Goal: Information Seeking & Learning: Learn about a topic

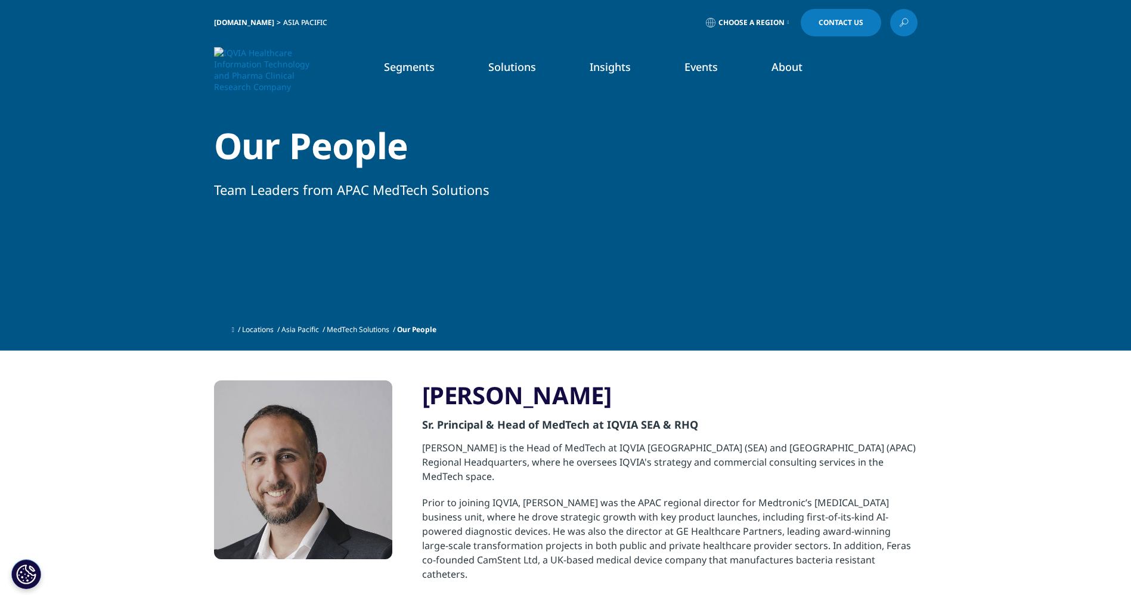
click at [265, 76] on img at bounding box center [261, 69] width 95 height 45
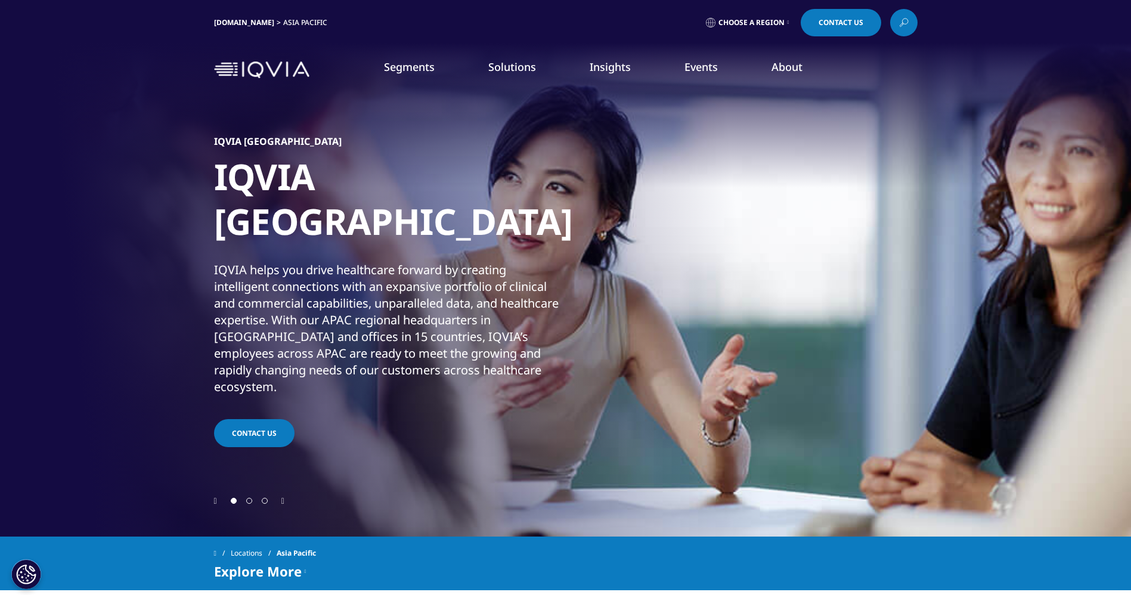
click at [656, 281] on link "Learn more" at bounding box center [642, 295] width 181 height 32
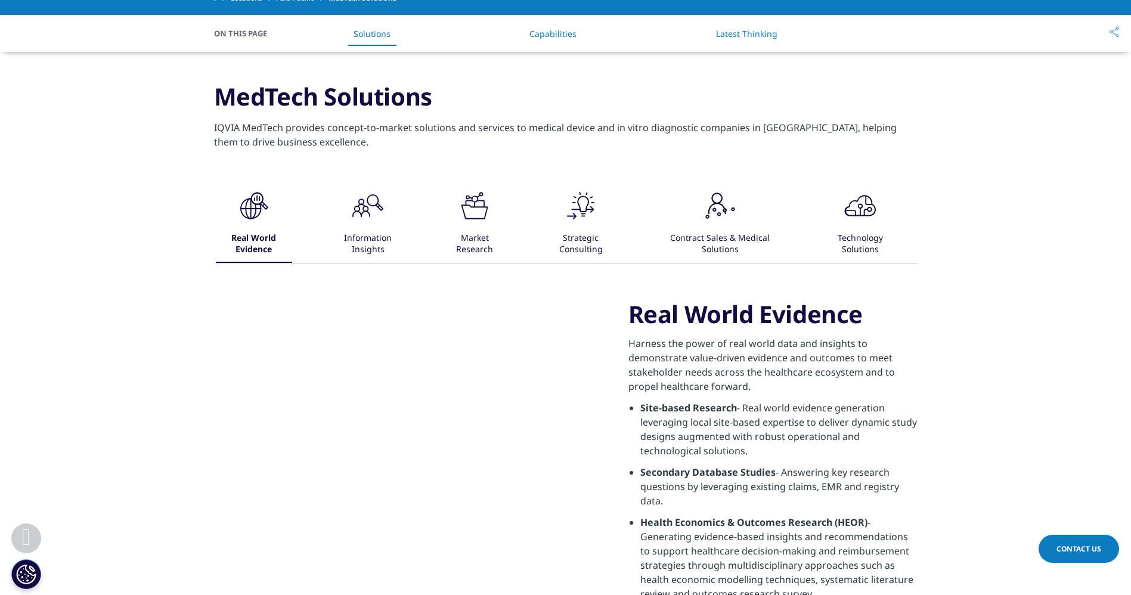
scroll to position [389, 0]
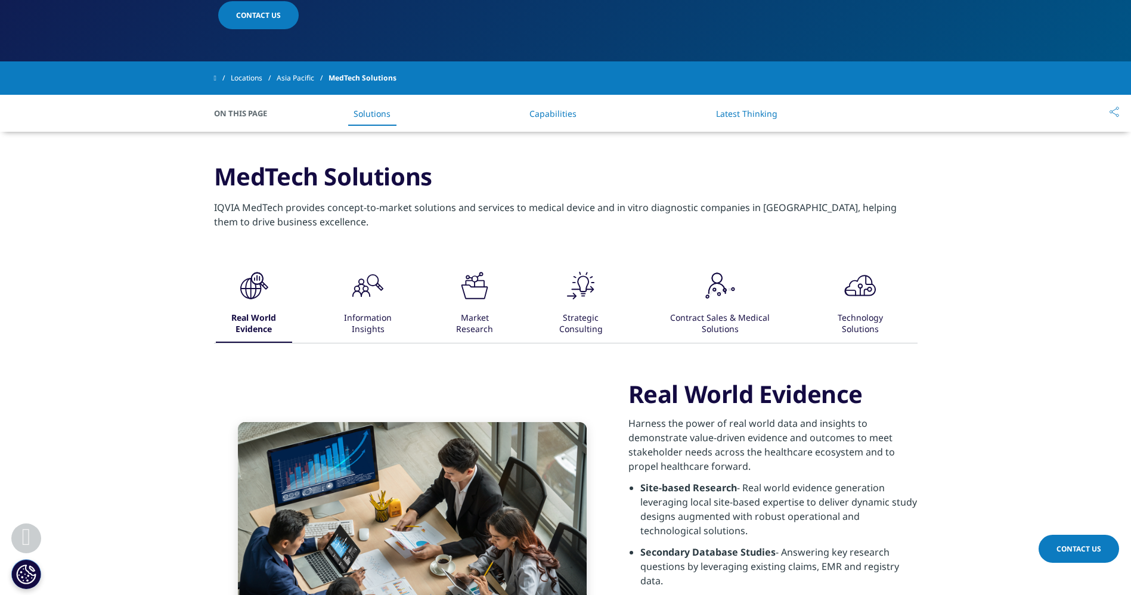
click at [555, 128] on li "Capabilities" at bounding box center [552, 113] width 71 height 35
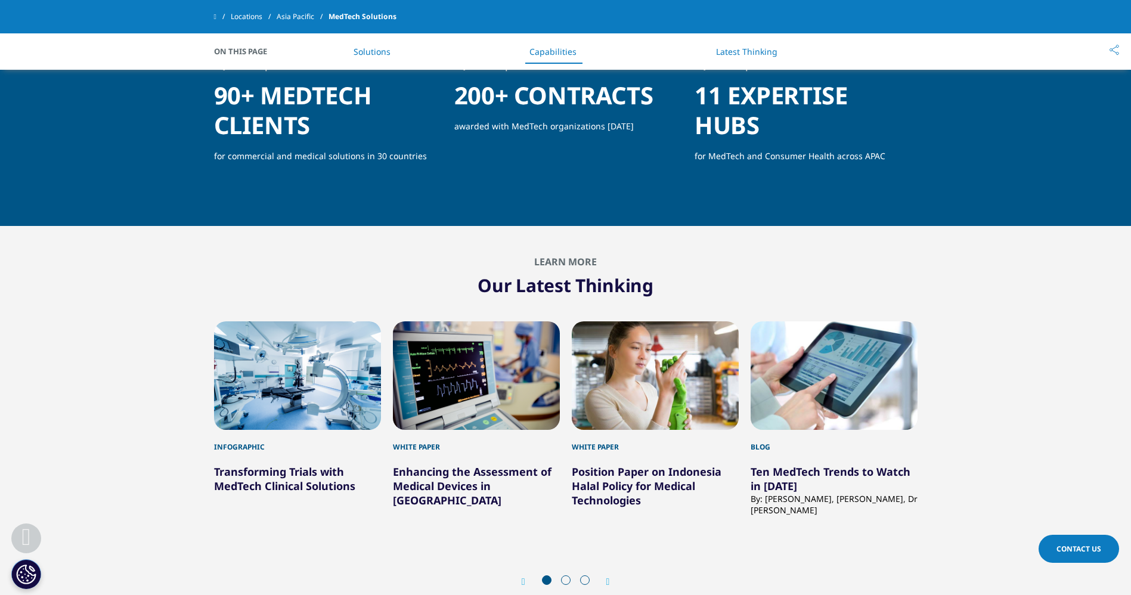
click at [744, 54] on link "Latest Thinking" at bounding box center [746, 51] width 61 height 11
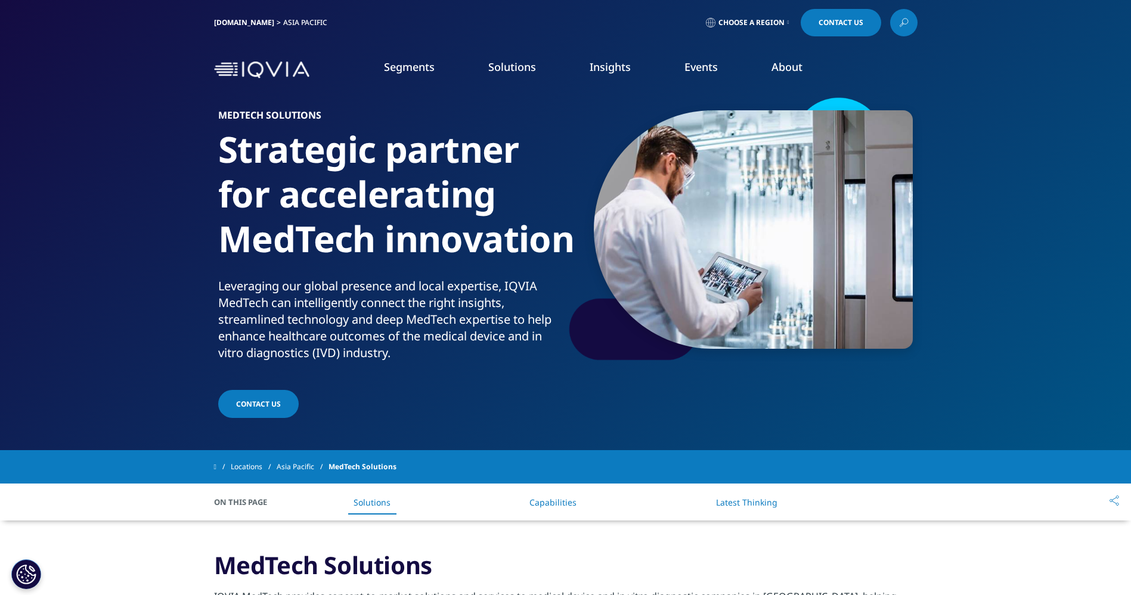
click at [299, 461] on link "Asia Pacific" at bounding box center [303, 466] width 52 height 21
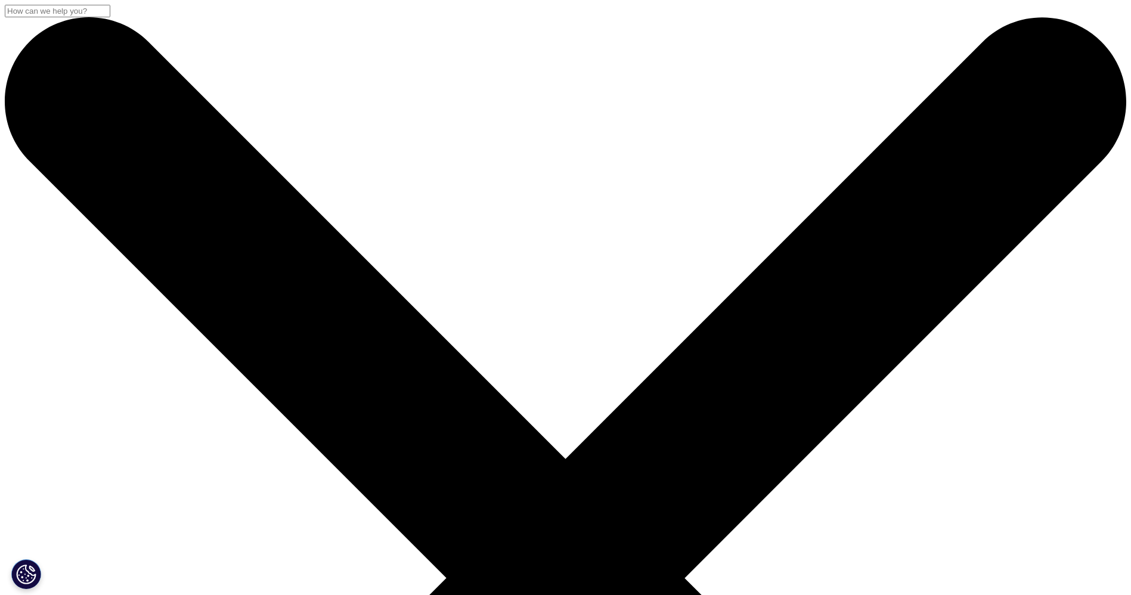
drag, startPoint x: 196, startPoint y: 200, endPoint x: 687, endPoint y: 285, distance: 497.9
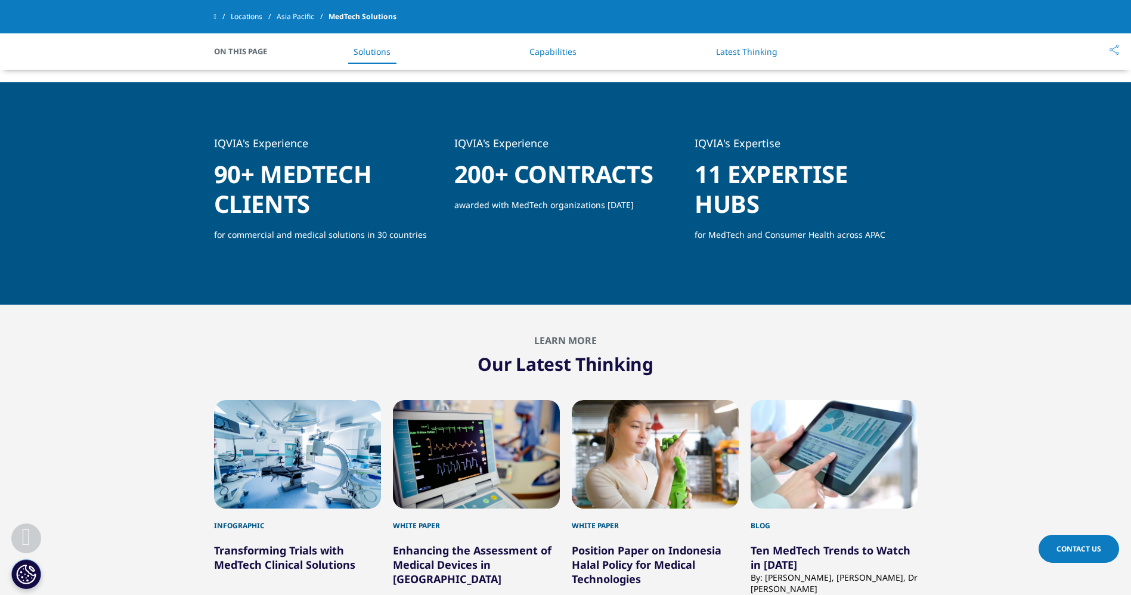
scroll to position [836, 0]
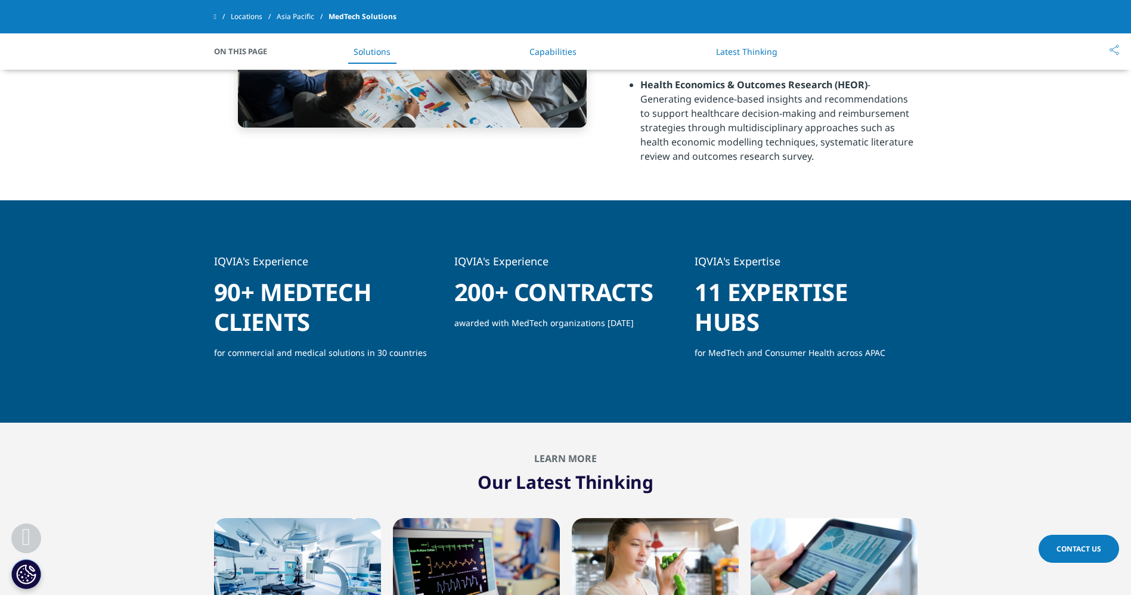
click at [384, 51] on link "Solutions" at bounding box center [371, 51] width 37 height 11
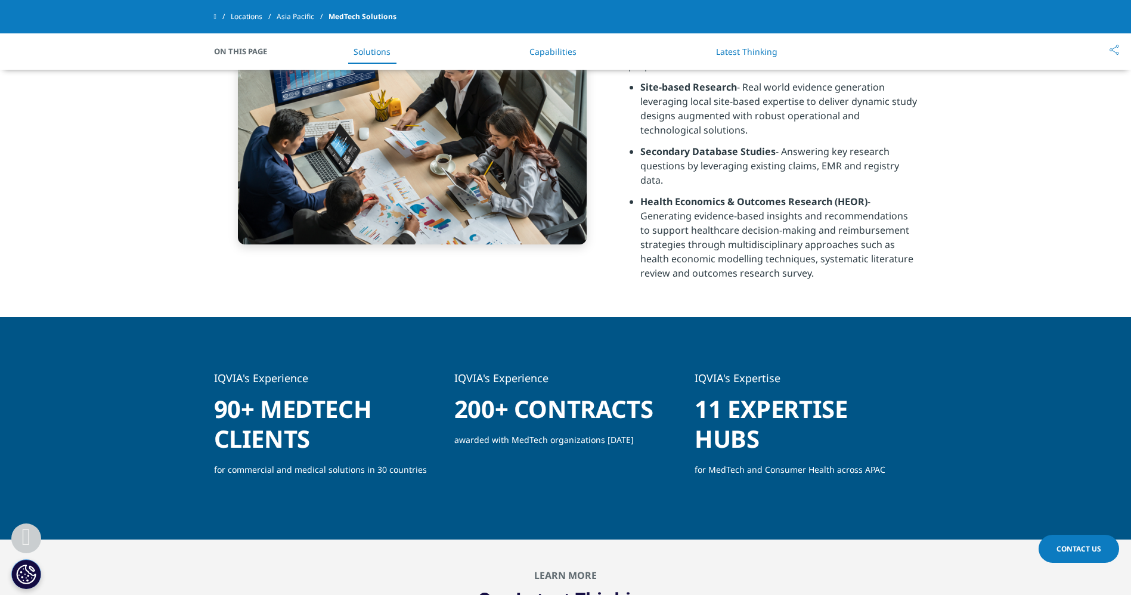
click at [522, 58] on li "Capabilities" at bounding box center [552, 51] width 71 height 35
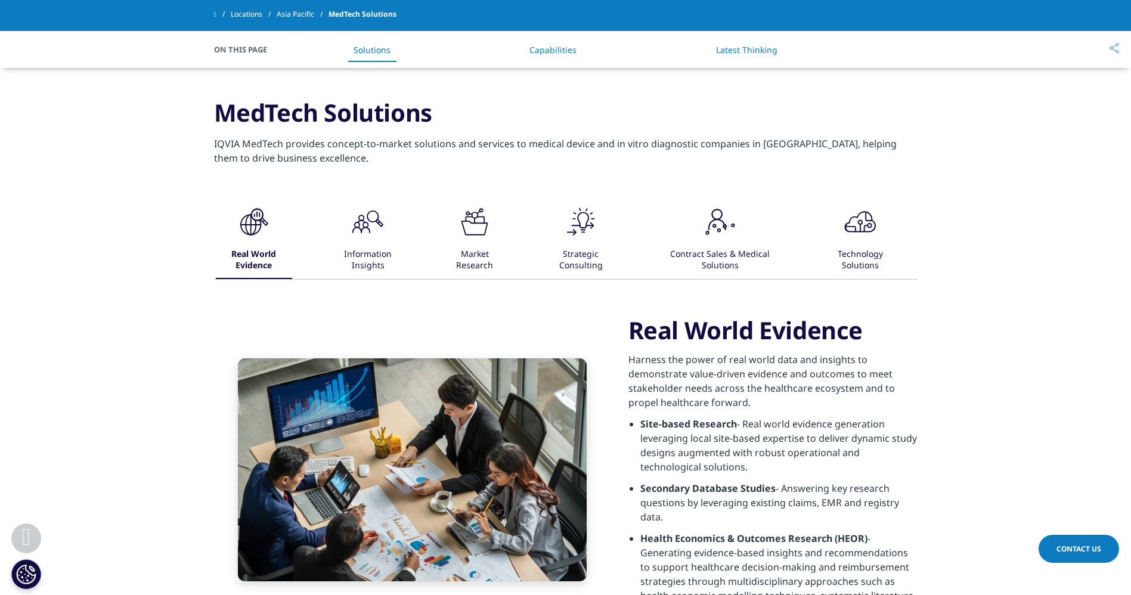
click at [547, 54] on div "Clear Search Loading IQVIA.COM Asia Pacific Choose a Region Contact Us" at bounding box center [565, 566] width 1131 height 2037
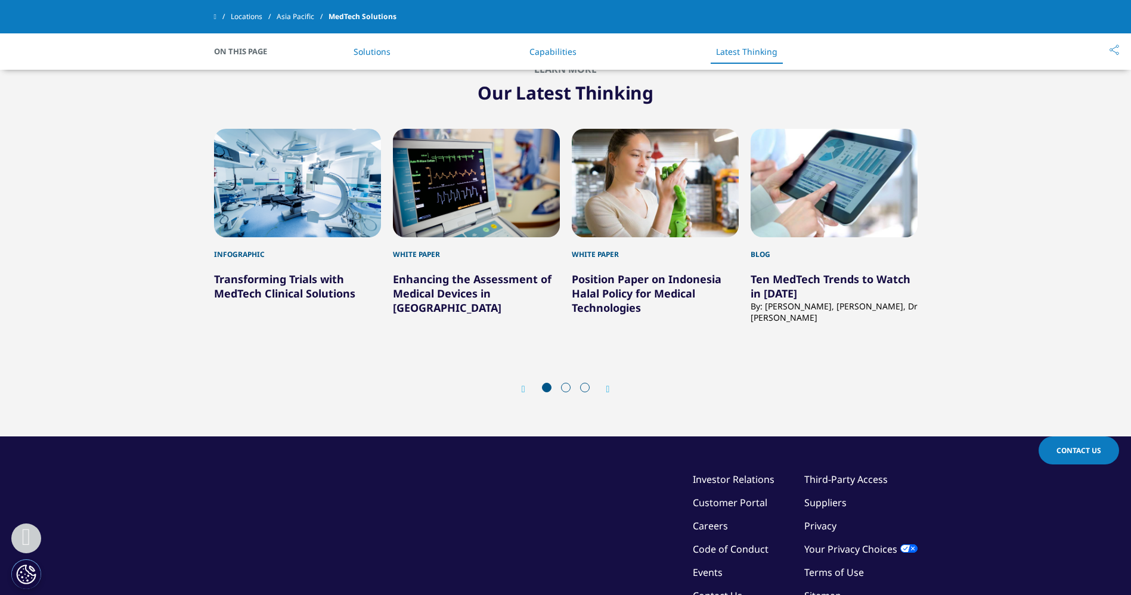
scroll to position [1372, 0]
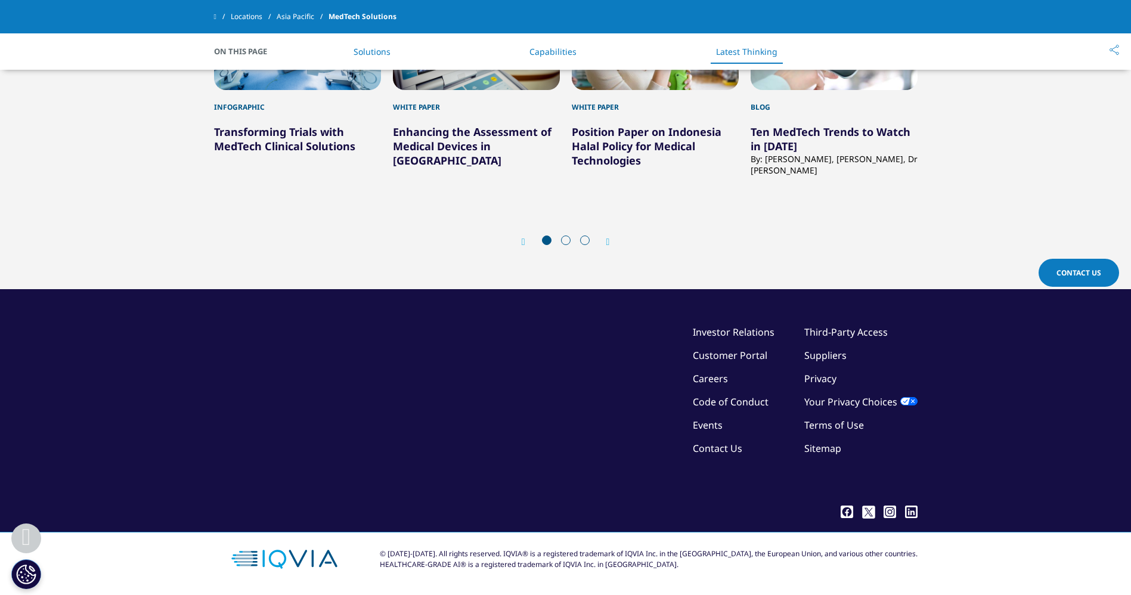
click at [563, 243] on span at bounding box center [566, 240] width 10 height 10
click at [569, 242] on span at bounding box center [566, 240] width 10 height 10
click at [566, 241] on span at bounding box center [566, 240] width 10 height 10
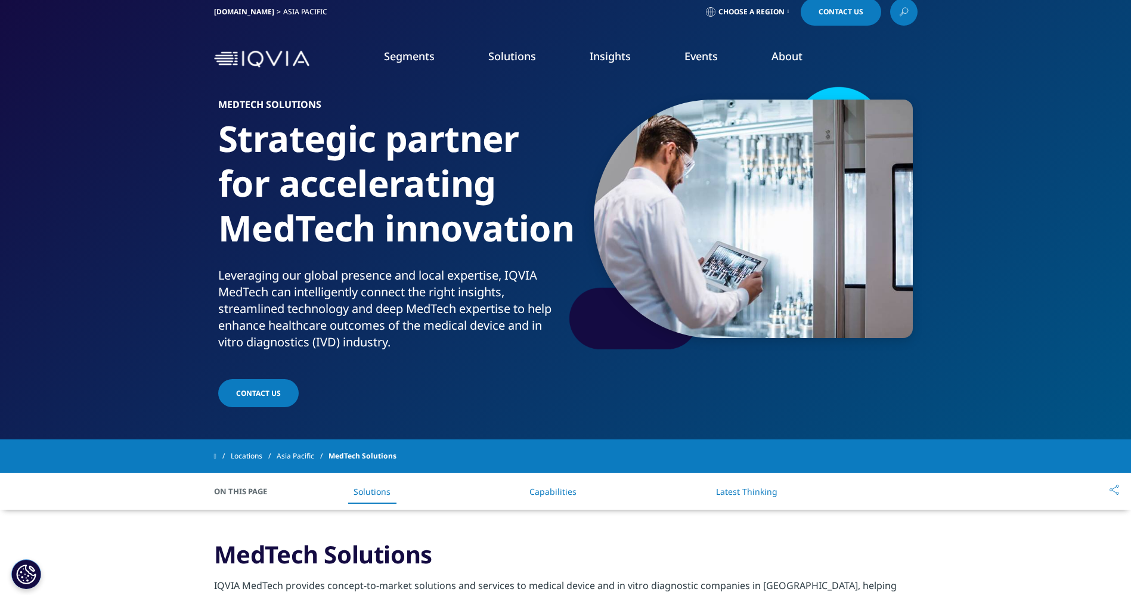
scroll to position [0, 0]
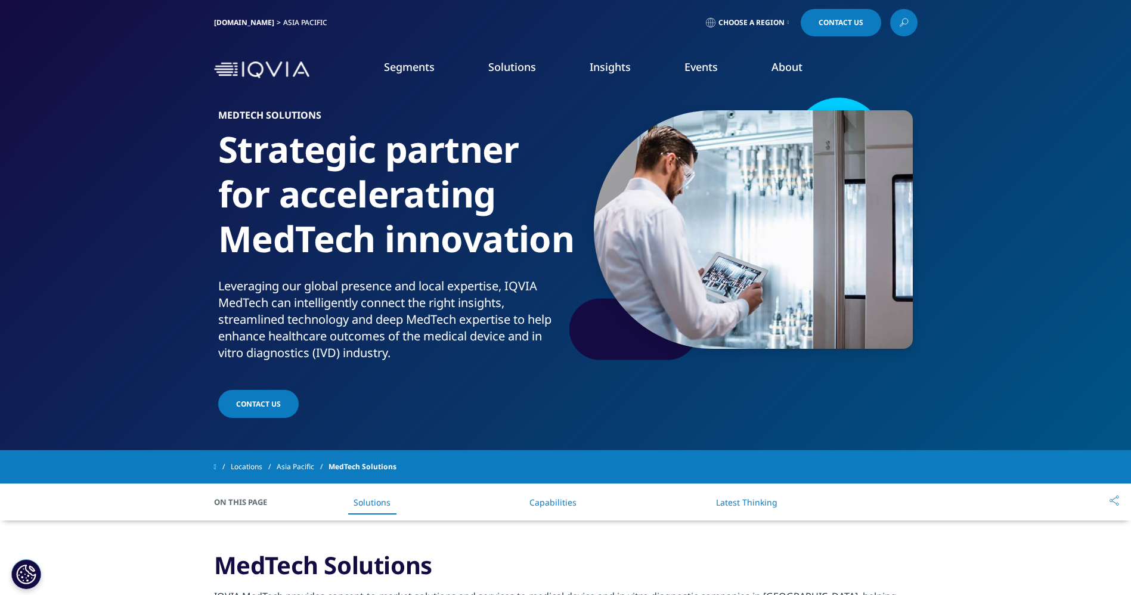
click at [631, 296] on link "LEARN MORE" at bounding box center [642, 294] width 181 height 32
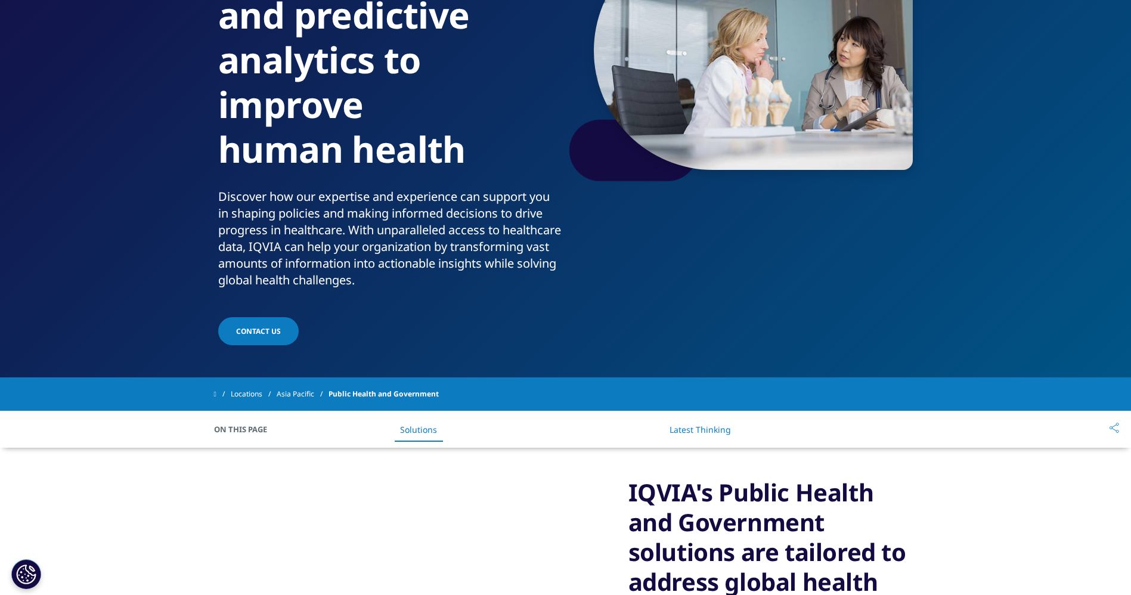
click at [423, 419] on li "Solutions" at bounding box center [418, 429] width 61 height 35
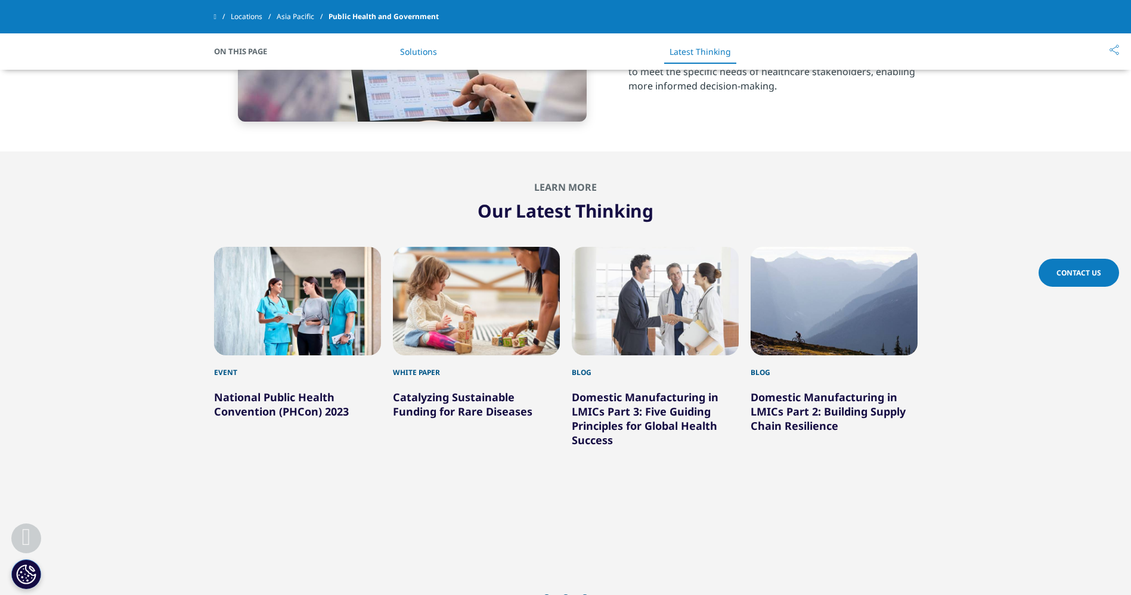
scroll to position [1373, 0]
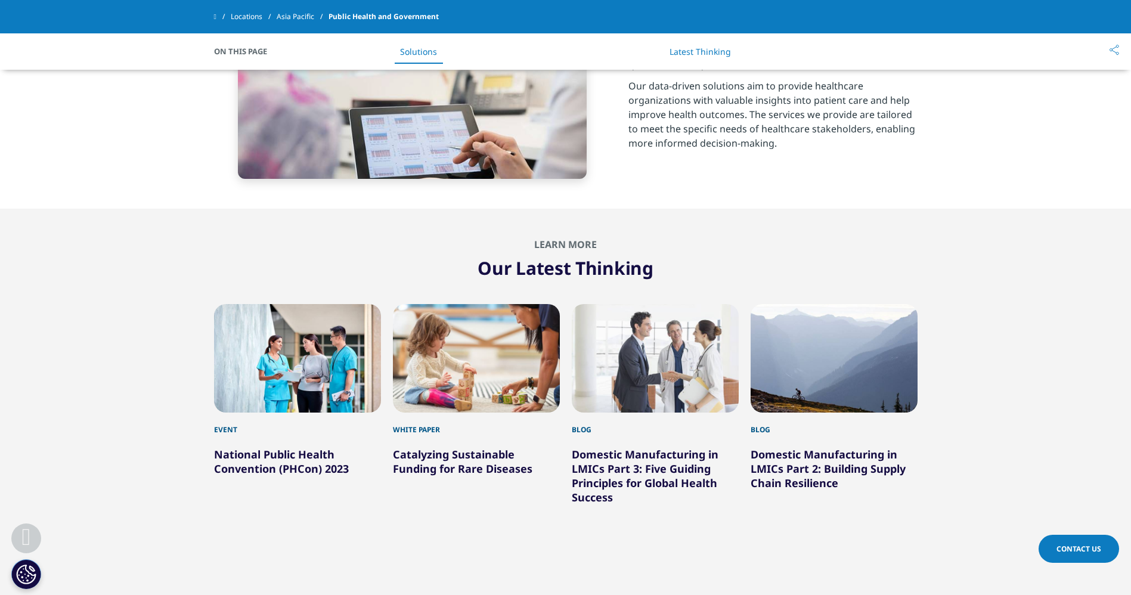
click at [300, 16] on link "Asia Pacific" at bounding box center [303, 16] width 52 height 21
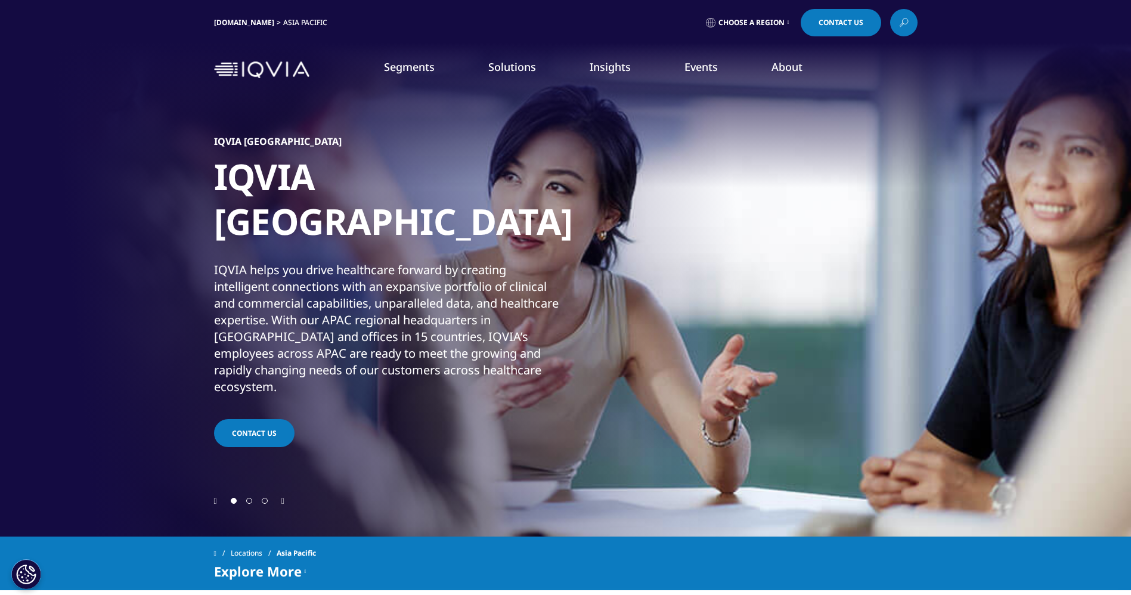
click at [637, 294] on link "LEARN MORE" at bounding box center [642, 294] width 181 height 32
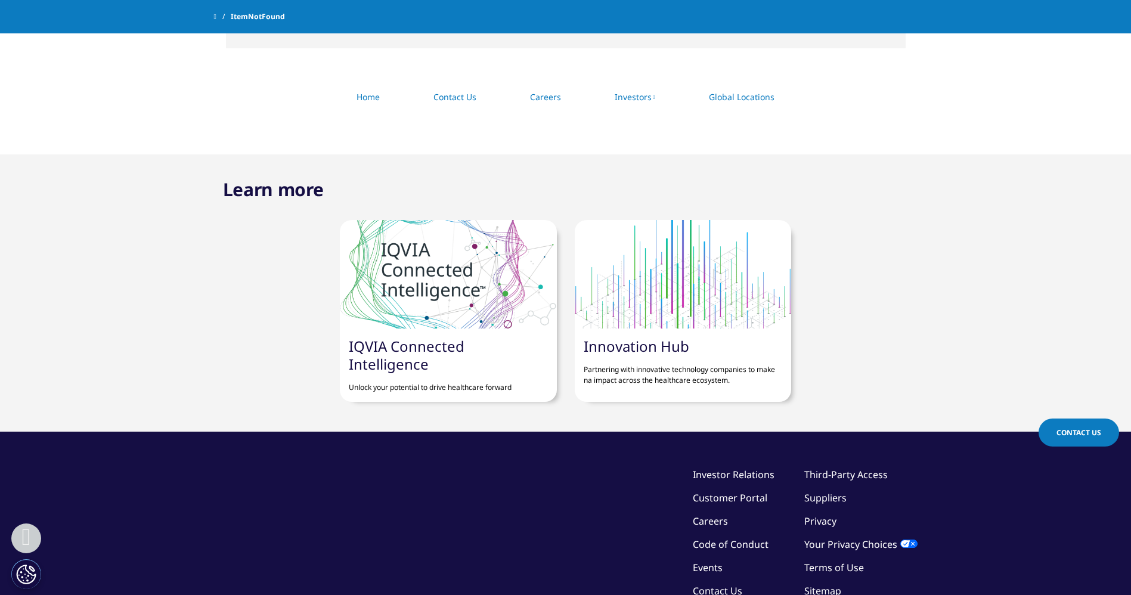
scroll to position [179, 0]
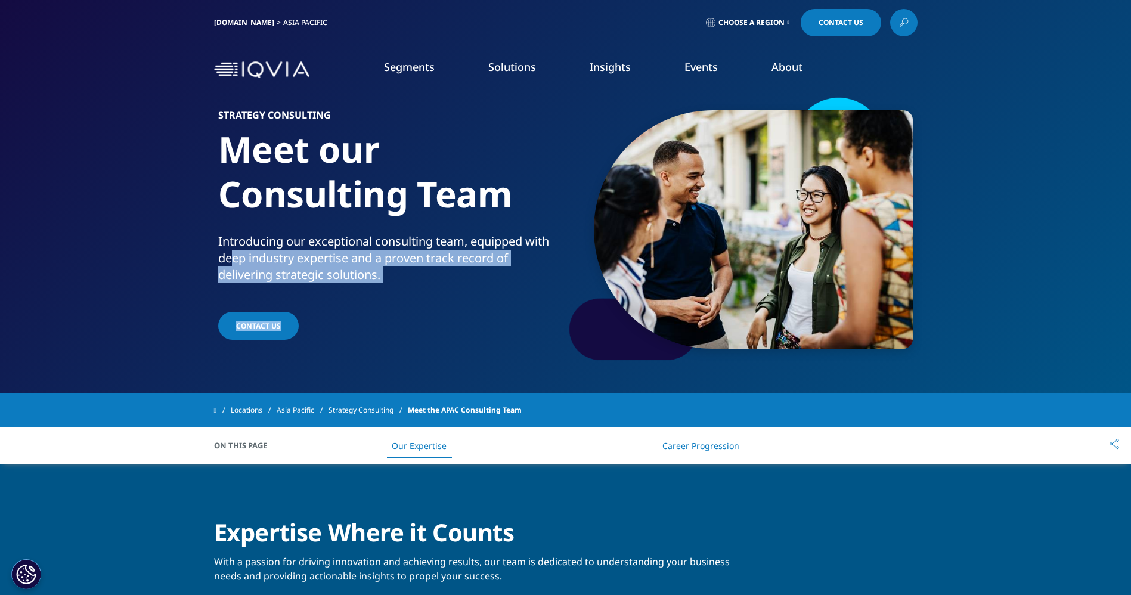
drag, startPoint x: 235, startPoint y: 250, endPoint x: 577, endPoint y: 383, distance: 366.5
click at [519, 352] on div "Strategy Consulting Meet our Consulting Team Introducing our exceptional consul…" at bounding box center [565, 229] width 703 height 268
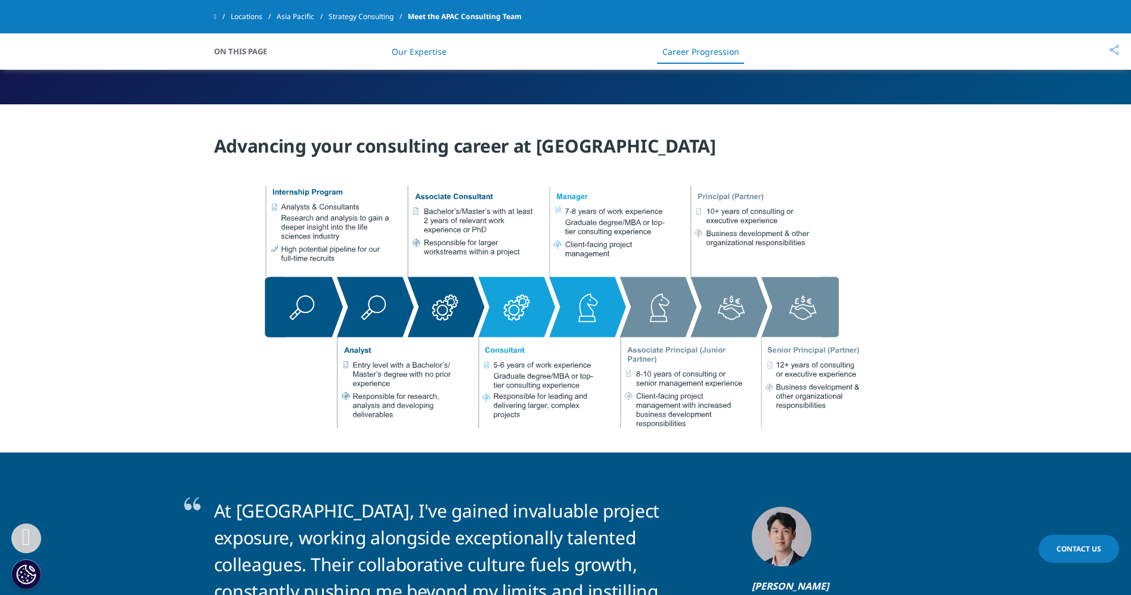
scroll to position [1253, 0]
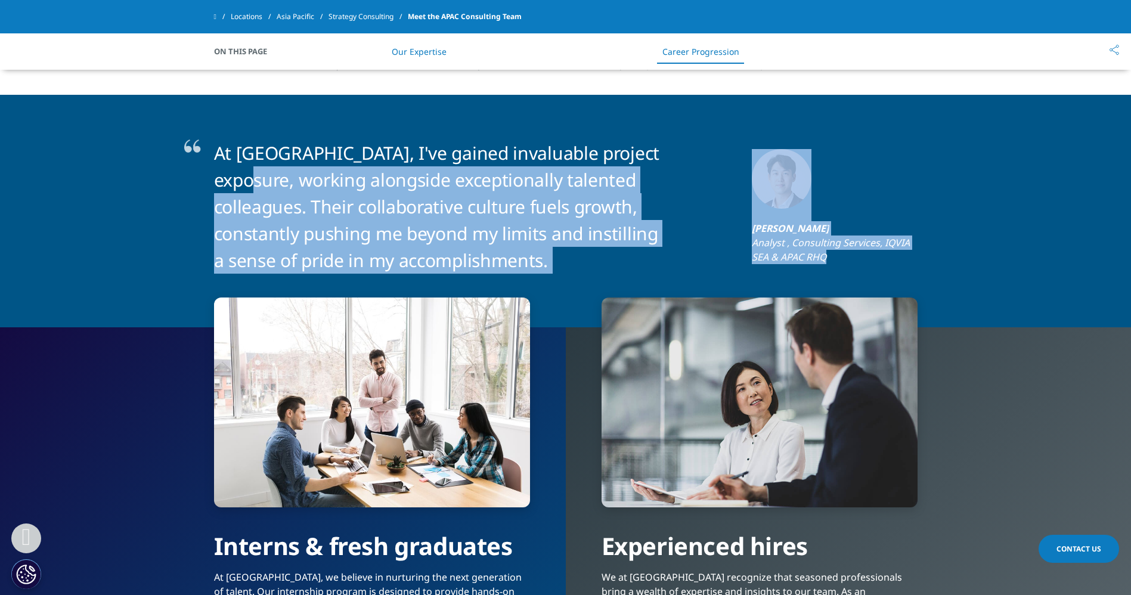
drag, startPoint x: 924, startPoint y: 238, endPoint x: 274, endPoint y: 153, distance: 655.8
click at [274, 153] on section "At [GEOGRAPHIC_DATA], I've gained invaluable project exposure, working alongsid…" at bounding box center [565, 211] width 1131 height 232
click at [282, 193] on p "At [GEOGRAPHIC_DATA], I've gained invaluable project exposure, working alongsid…" at bounding box center [440, 206] width 452 height 134
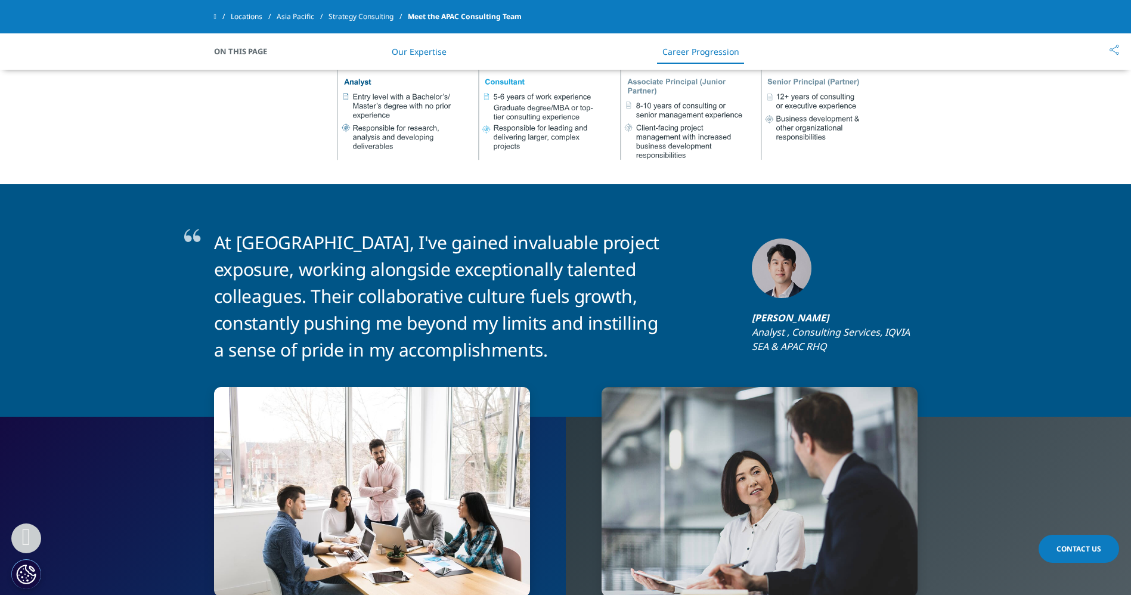
scroll to position [896, 0]
